Goal: Task Accomplishment & Management: Use online tool/utility

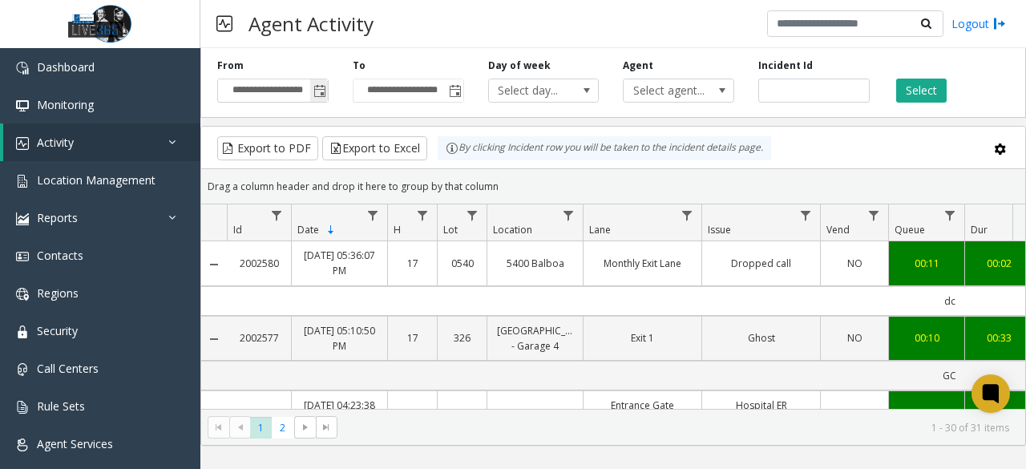
click at [322, 99] on span "Toggle popup" at bounding box center [319, 91] width 18 height 26
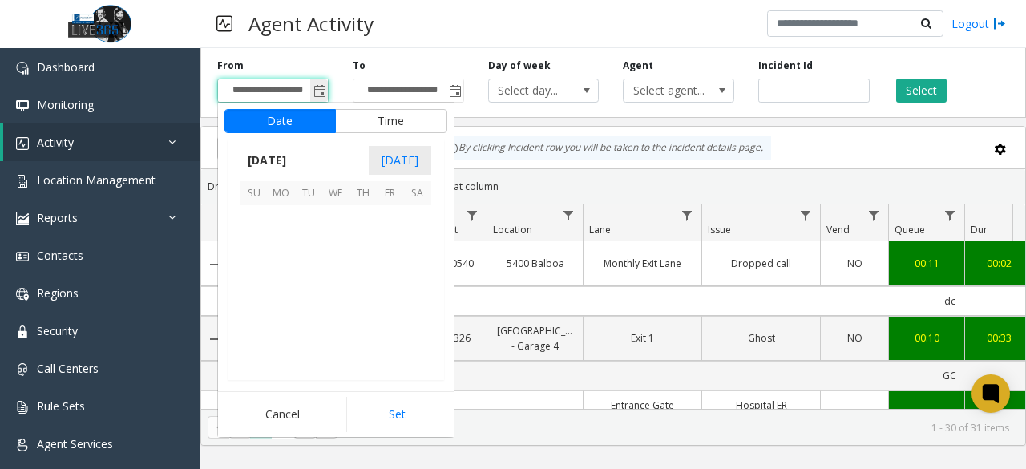
scroll to position [287549, 0]
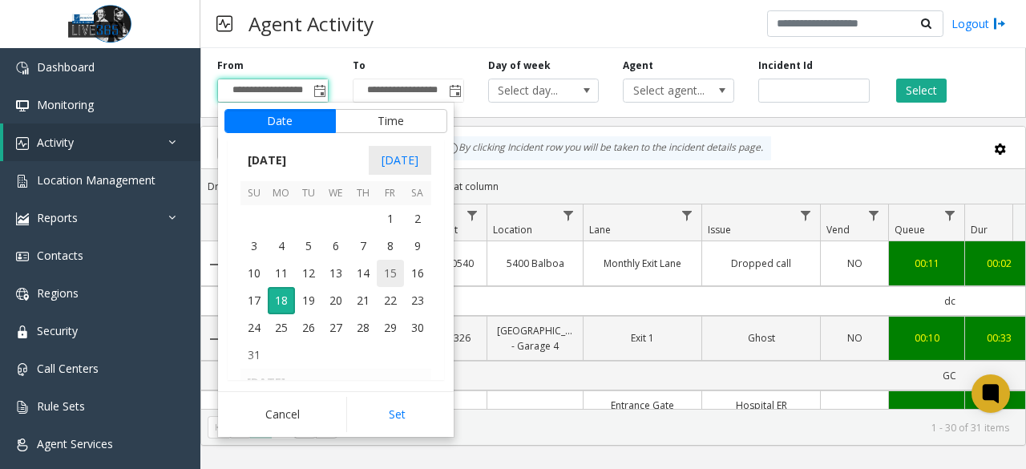
click at [394, 274] on span "15" at bounding box center [390, 273] width 27 height 27
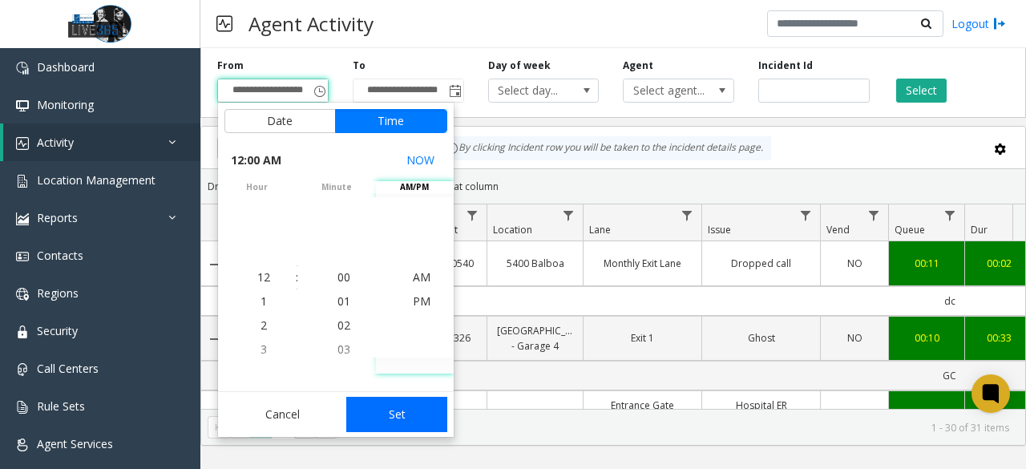
click at [400, 406] on button "Set" at bounding box center [396, 414] width 101 height 35
type input "**********"
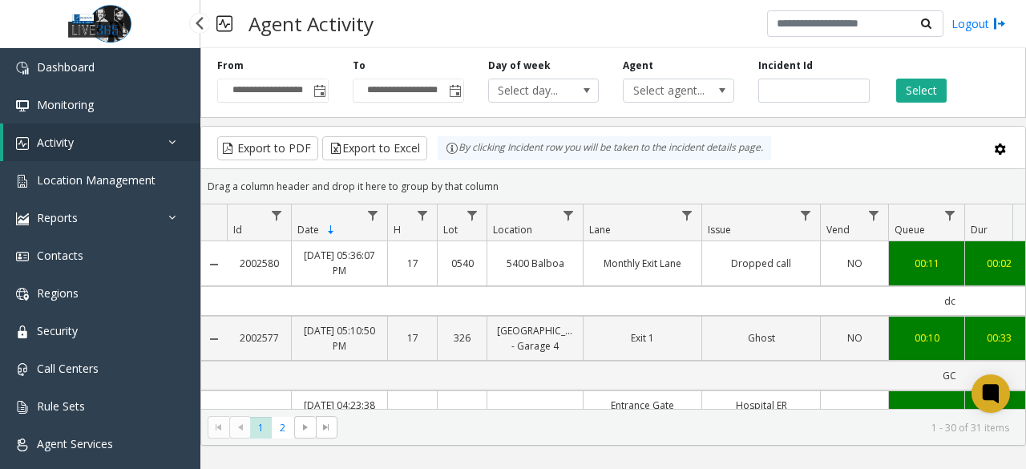
click at [165, 133] on link "Activity" at bounding box center [101, 142] width 197 height 38
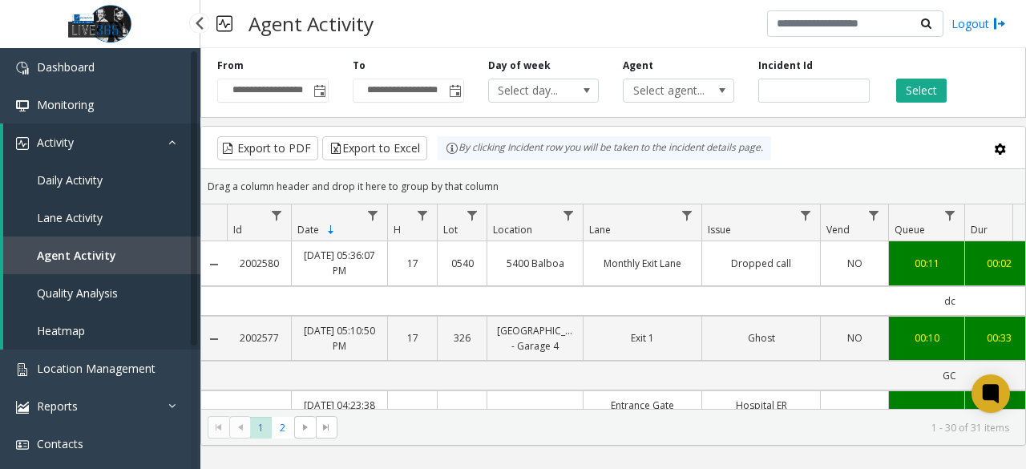
click at [109, 174] on link "Daily Activity" at bounding box center [101, 180] width 197 height 38
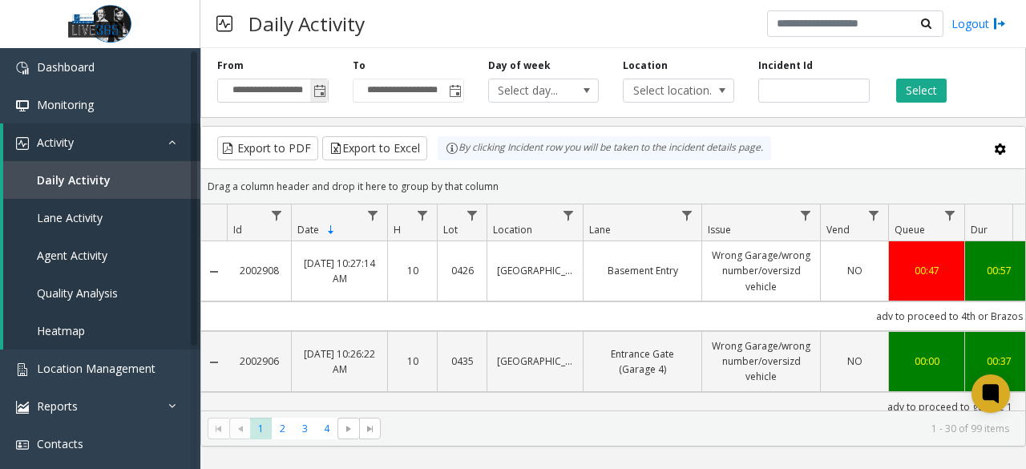
click at [317, 87] on span "Toggle popup" at bounding box center [319, 91] width 13 height 13
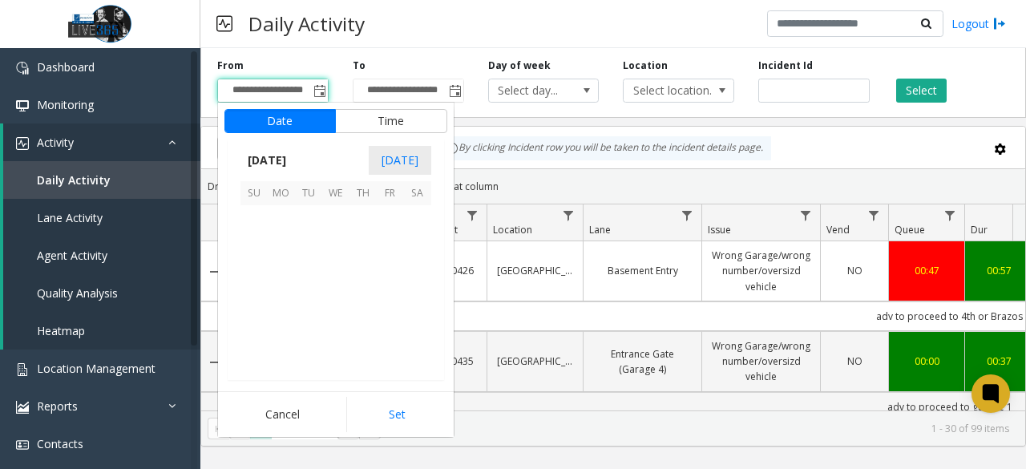
scroll to position [287549, 0]
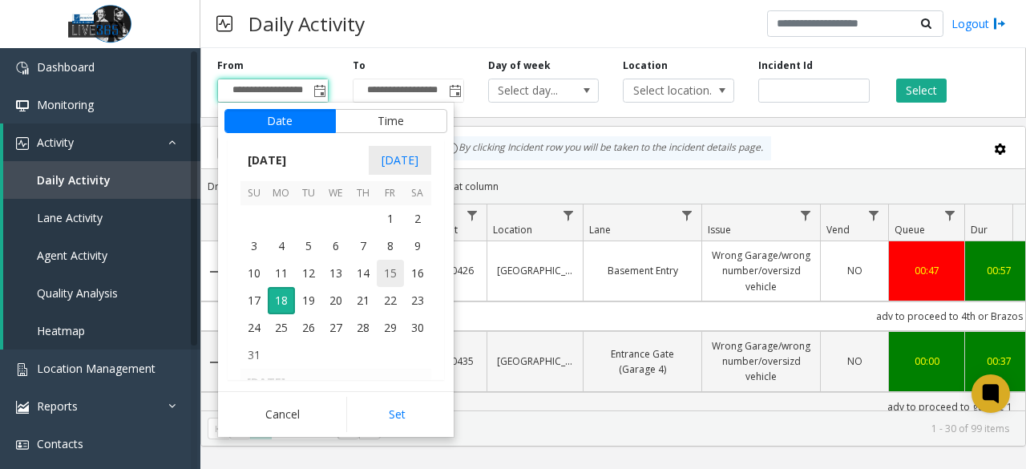
click at [398, 268] on span "15" at bounding box center [390, 273] width 27 height 27
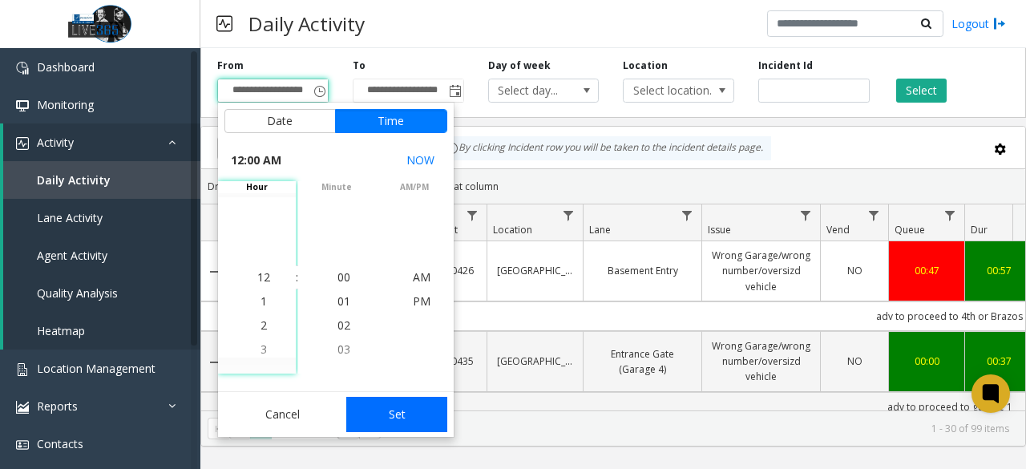
click at [394, 398] on button "Set" at bounding box center [396, 414] width 101 height 35
type input "**********"
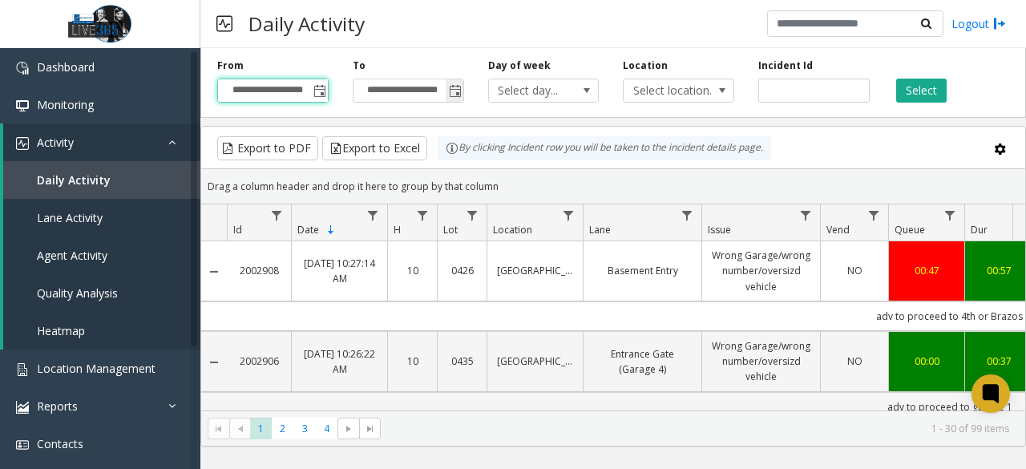
click at [449, 94] on span "Toggle popup" at bounding box center [455, 91] width 13 height 13
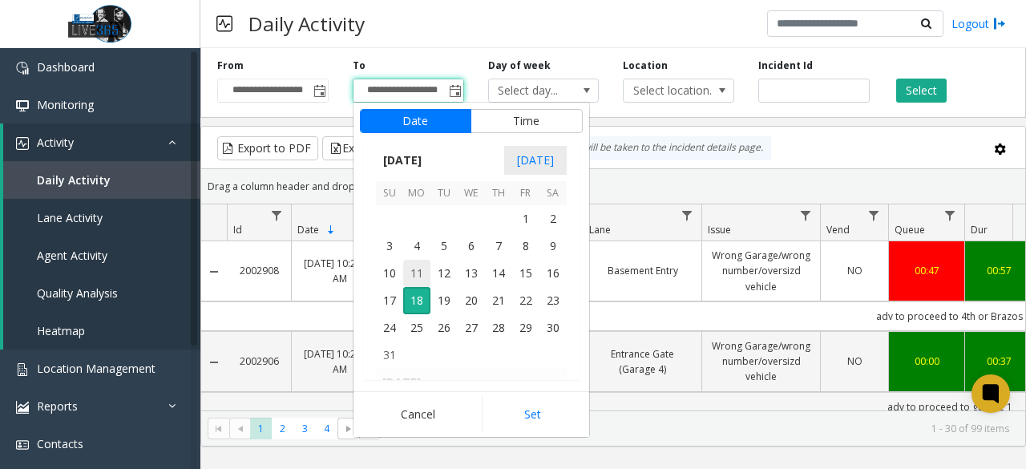
scroll to position [24, 0]
click at [392, 294] on span "17" at bounding box center [389, 300] width 27 height 27
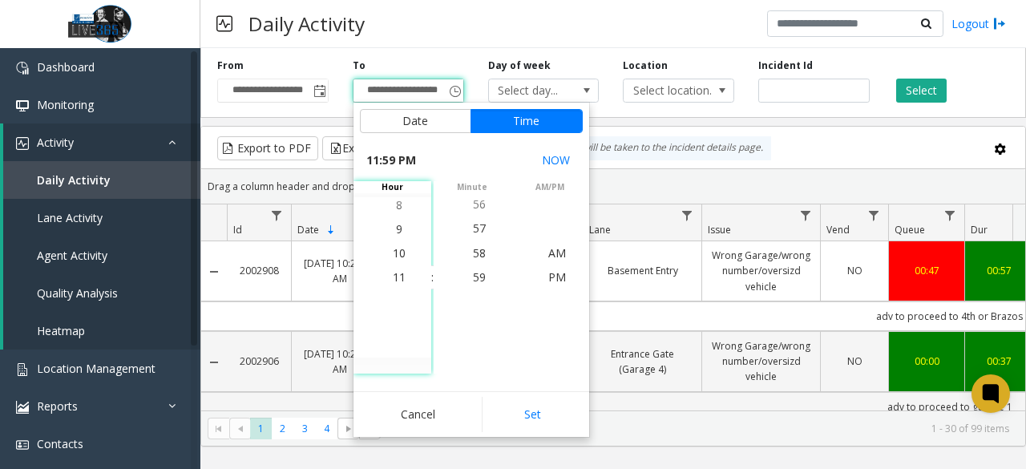
click at [521, 391] on div "Cancel Set" at bounding box center [472, 414] width 236 height 46
click at [527, 402] on button "Set" at bounding box center [532, 414] width 101 height 35
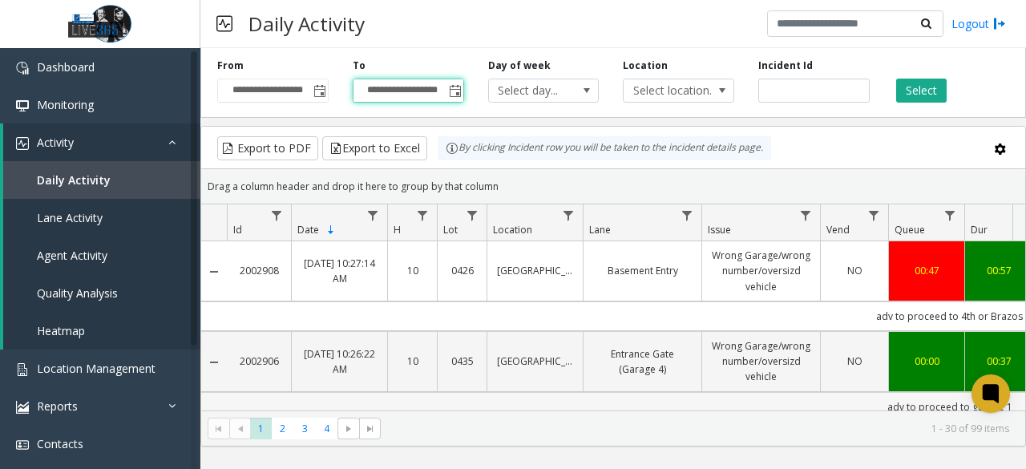
type input "**********"
click at [923, 86] on button "Select" at bounding box center [921, 91] width 51 height 24
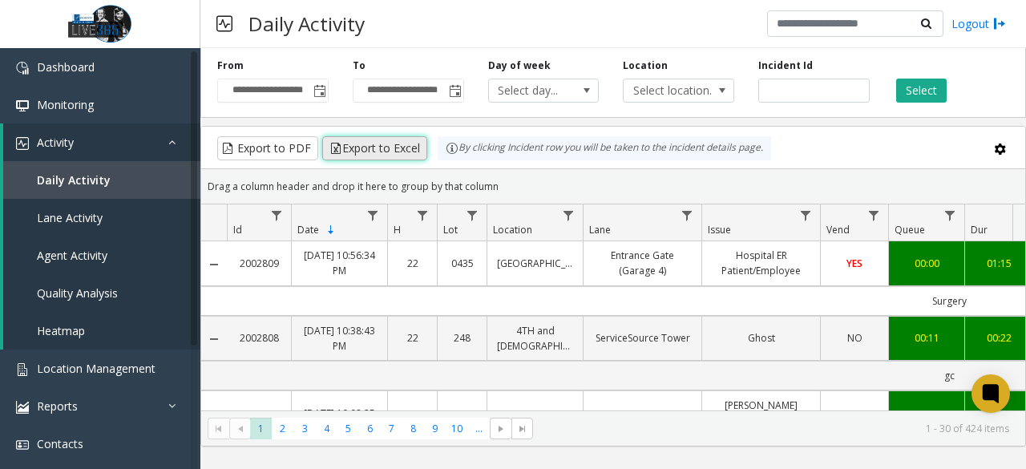
click at [390, 143] on button "Export to Excel" at bounding box center [374, 148] width 105 height 24
